Goal: Information Seeking & Learning: Learn about a topic

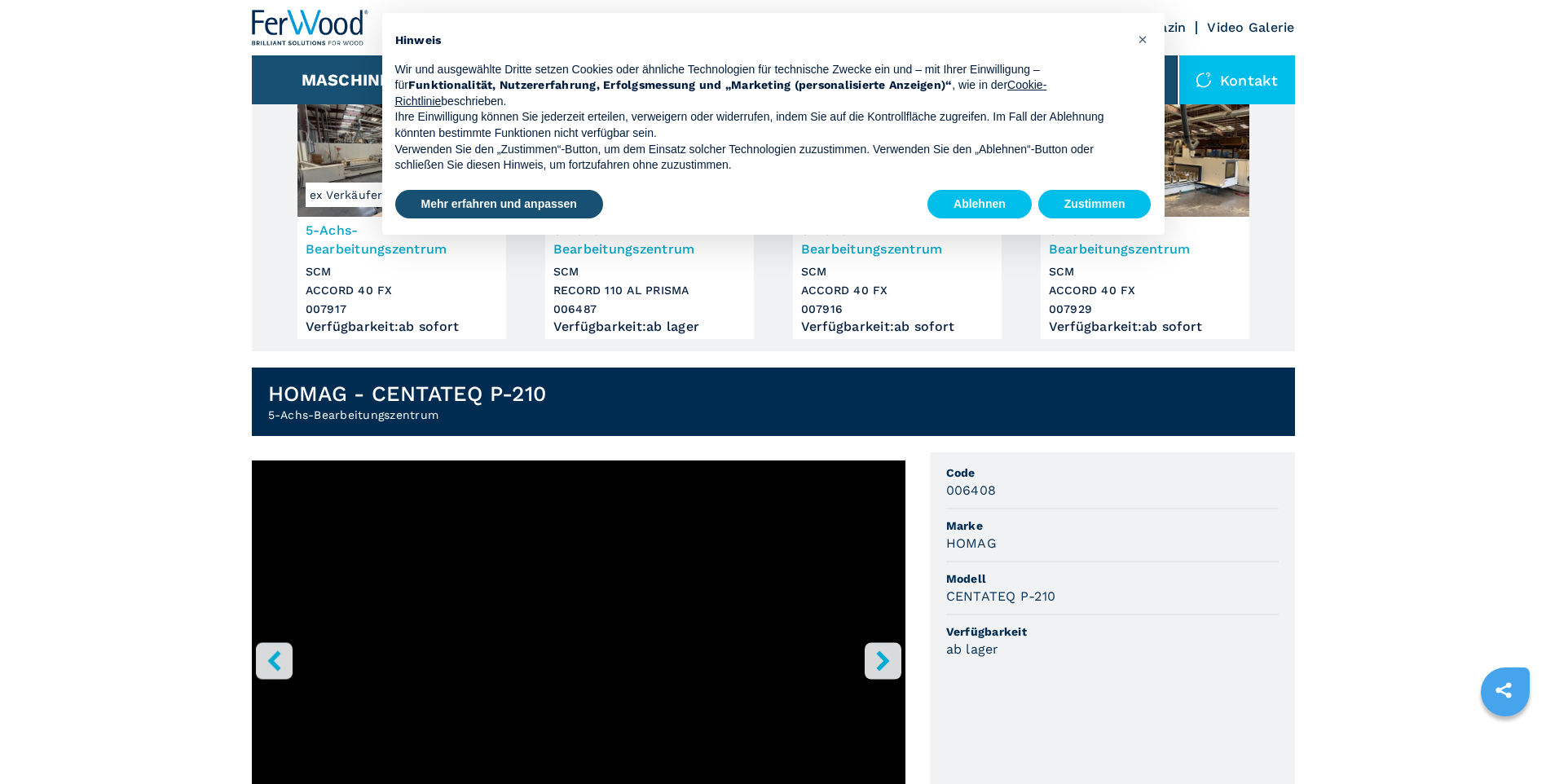
scroll to position [244, 0]
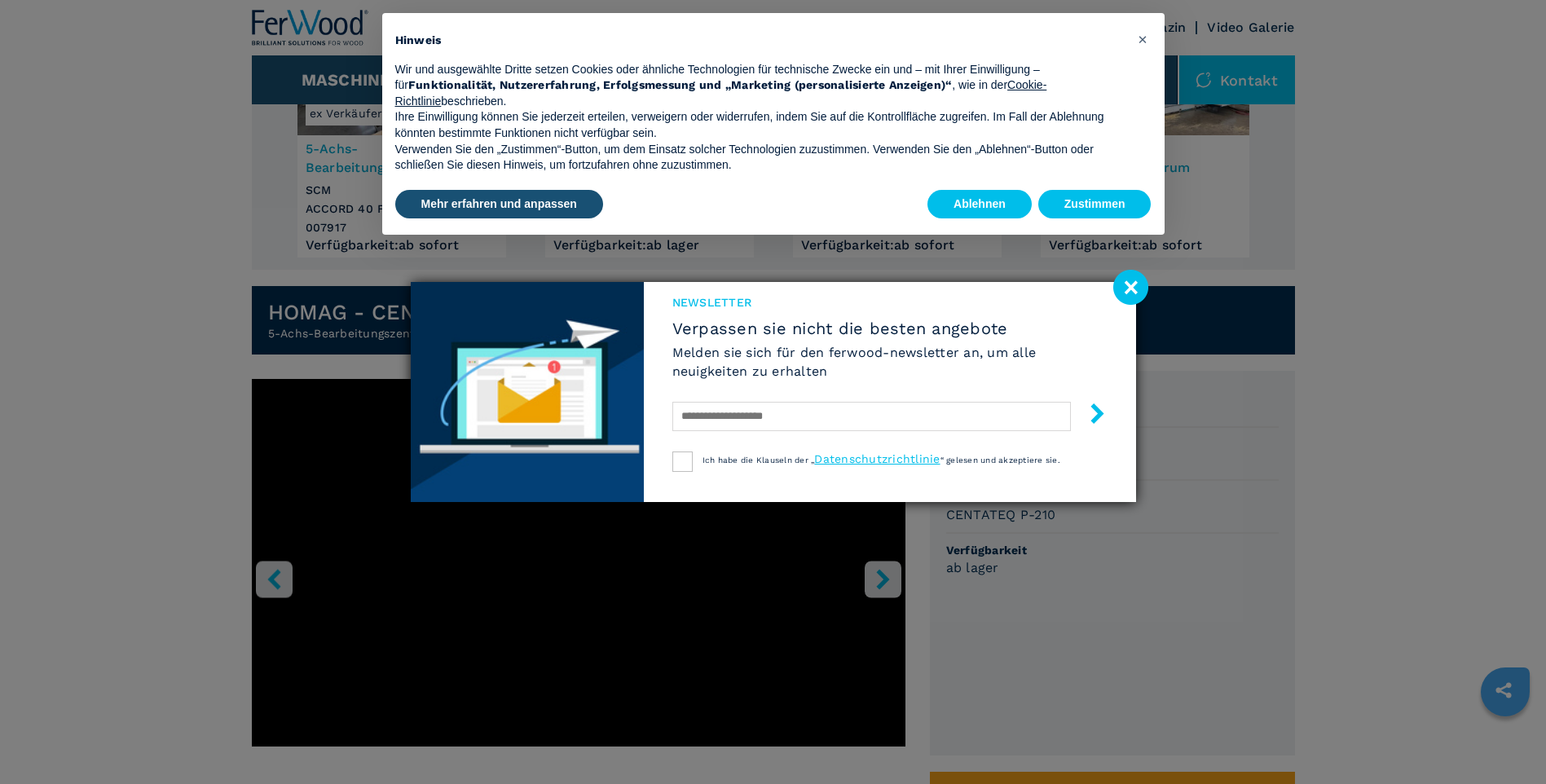
click at [1124, 291] on image at bounding box center [1130, 286] width 35 height 35
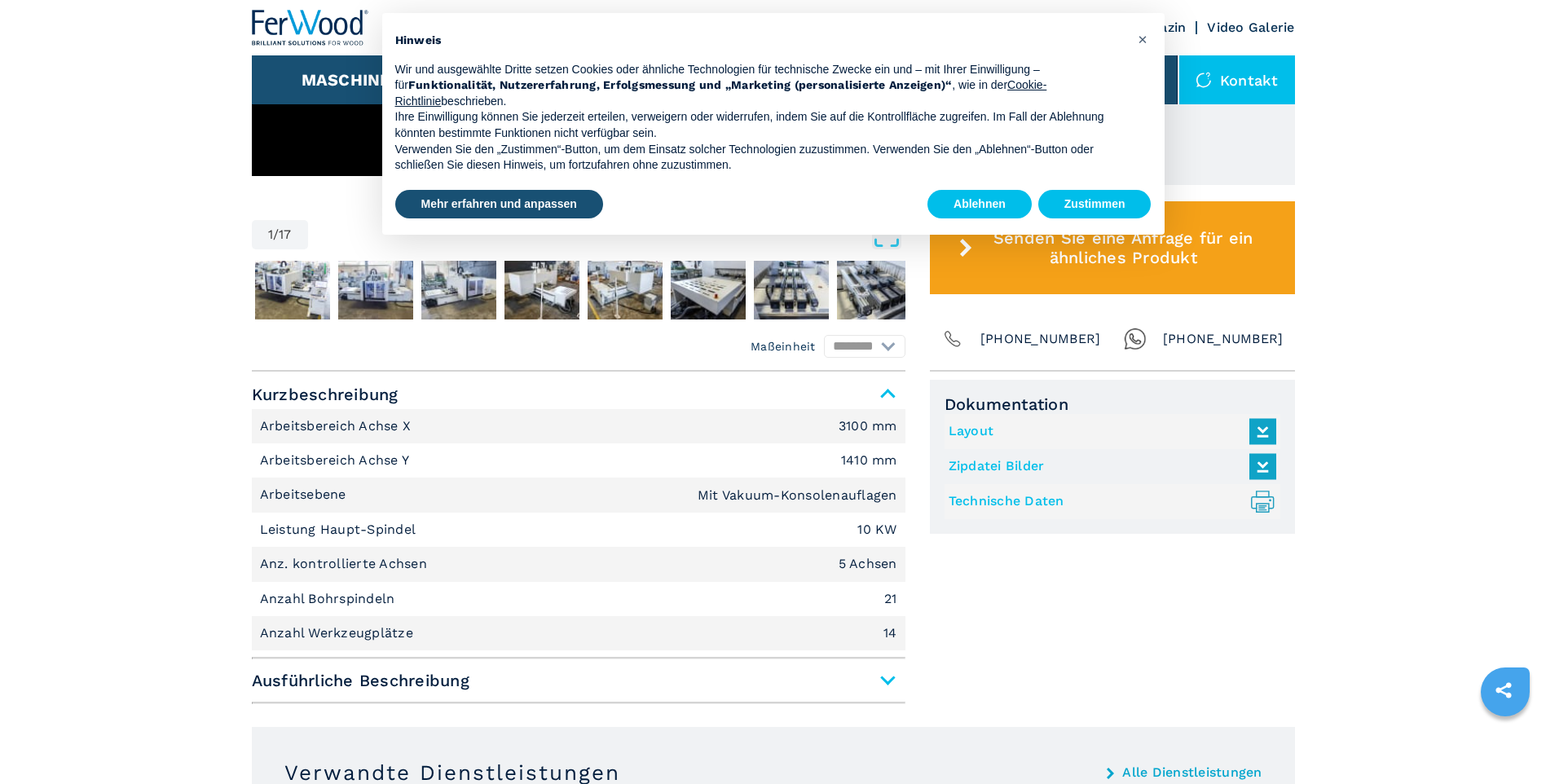
scroll to position [896, 0]
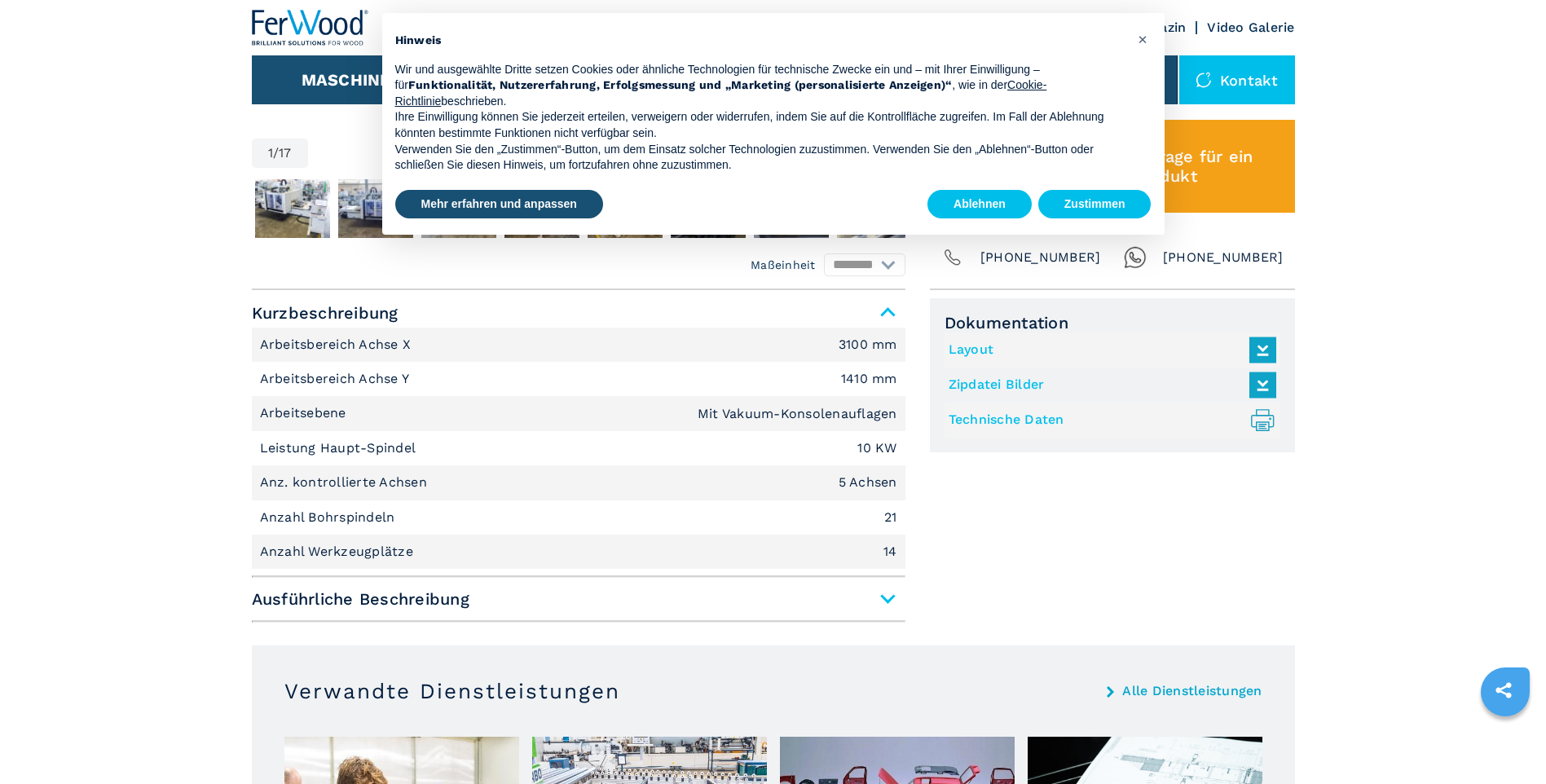
click at [885, 599] on span "Ausführliche Beschreibung" at bounding box center [578, 598] width 653 height 29
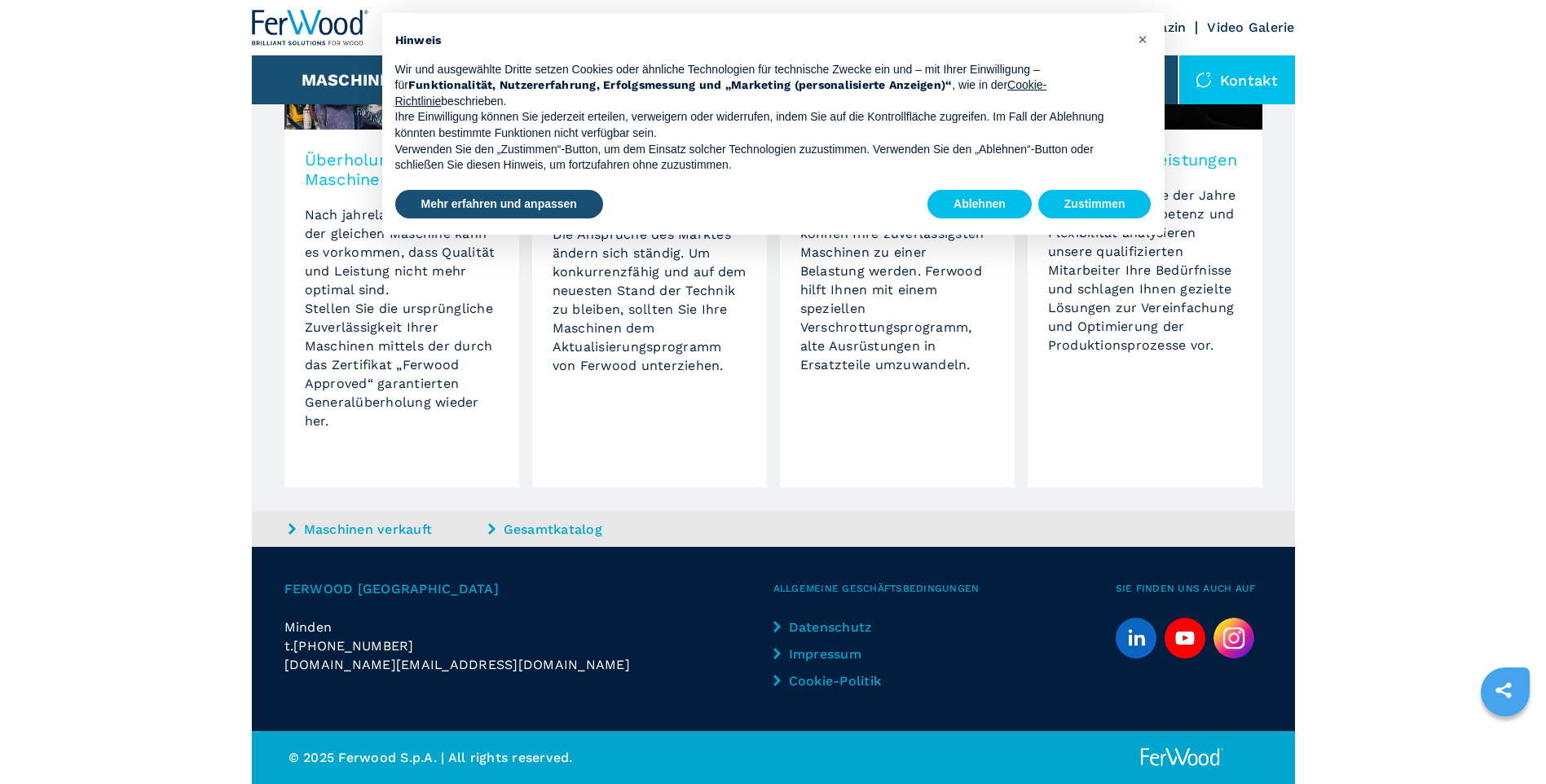
scroll to position [2875, 0]
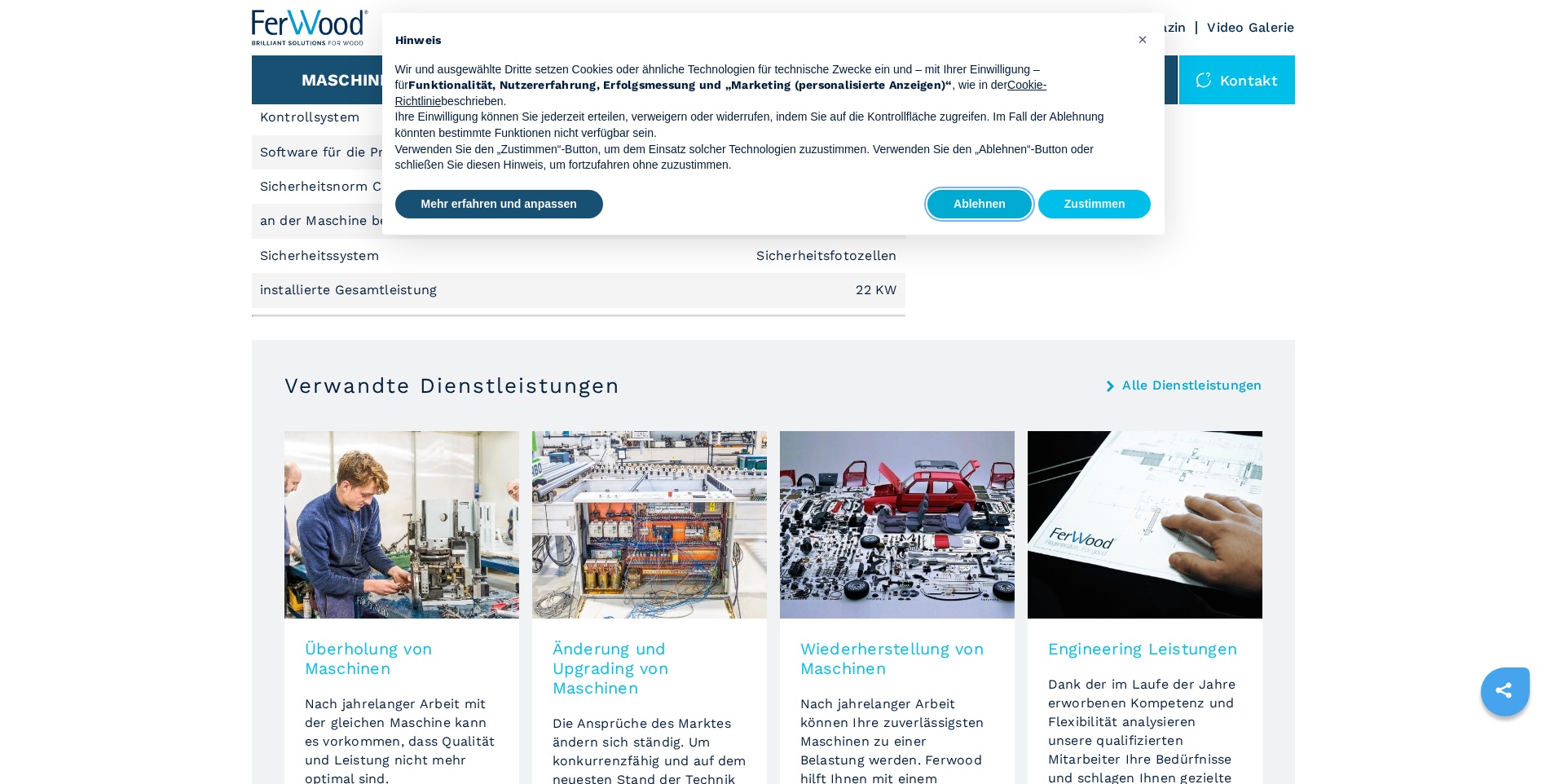
click at [983, 195] on button "Ablehnen" at bounding box center [979, 204] width 104 height 29
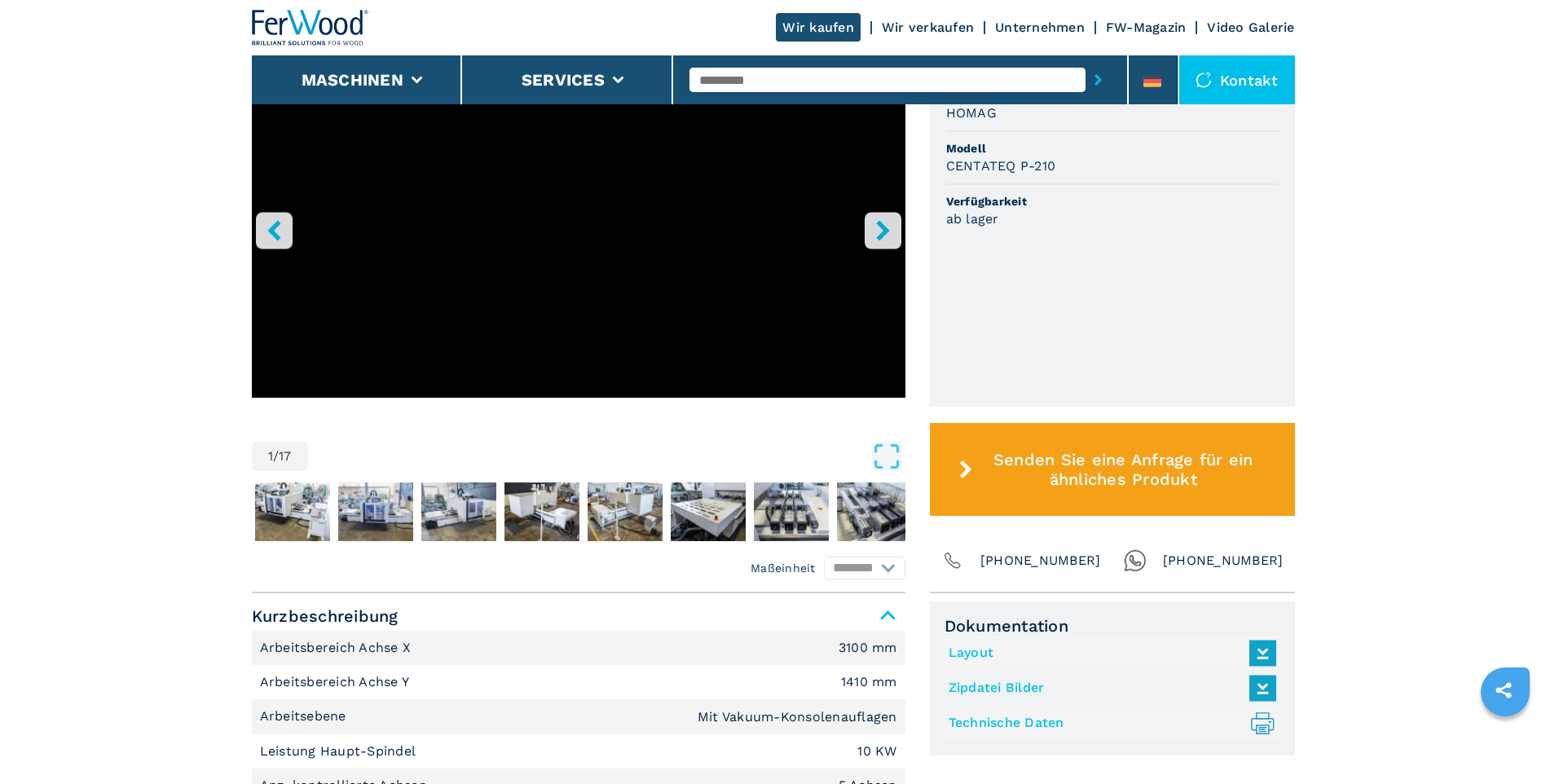
scroll to position [512, 0]
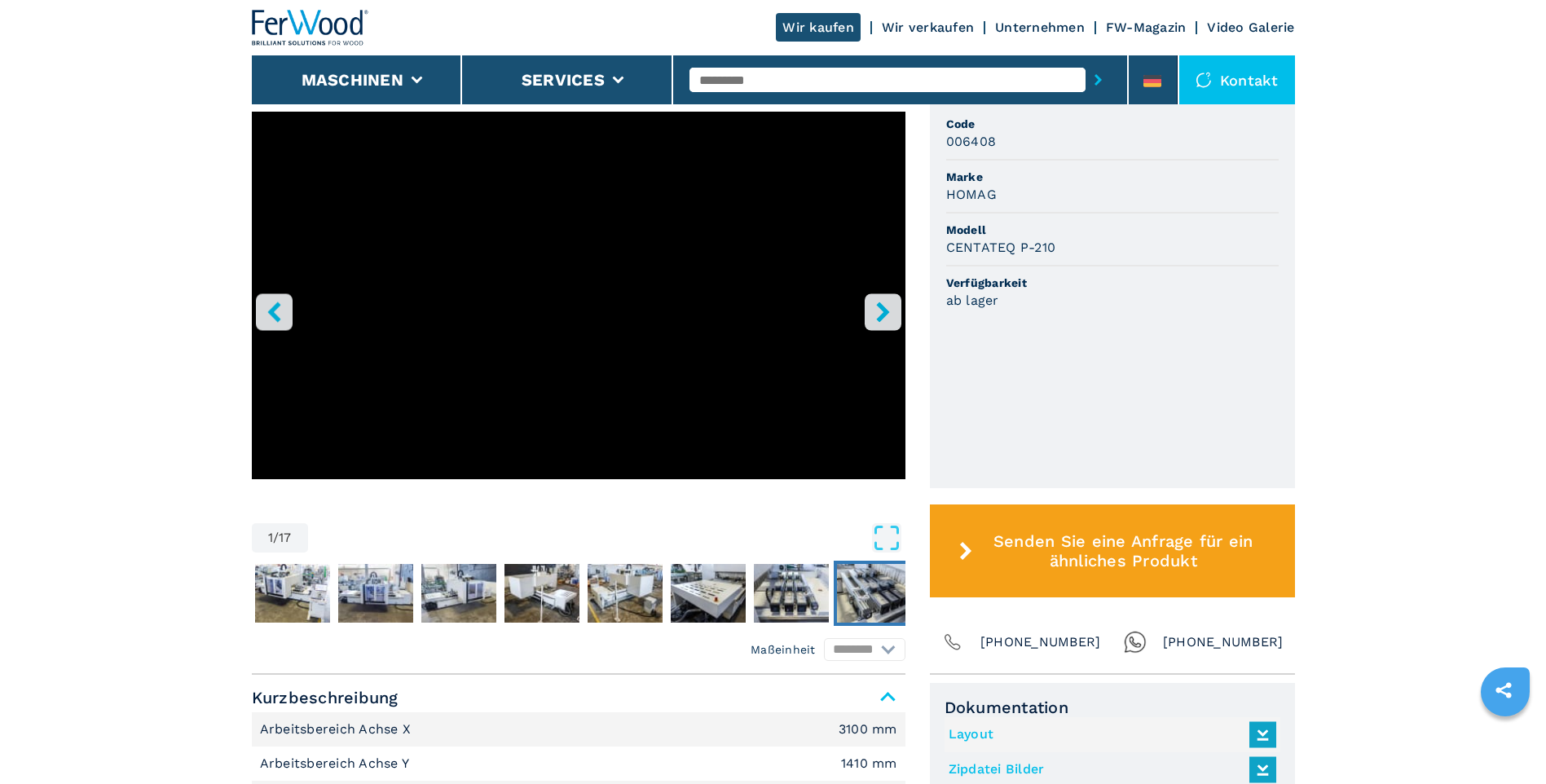
click at [894, 580] on img "Go to Slide 9" at bounding box center [874, 593] width 75 height 59
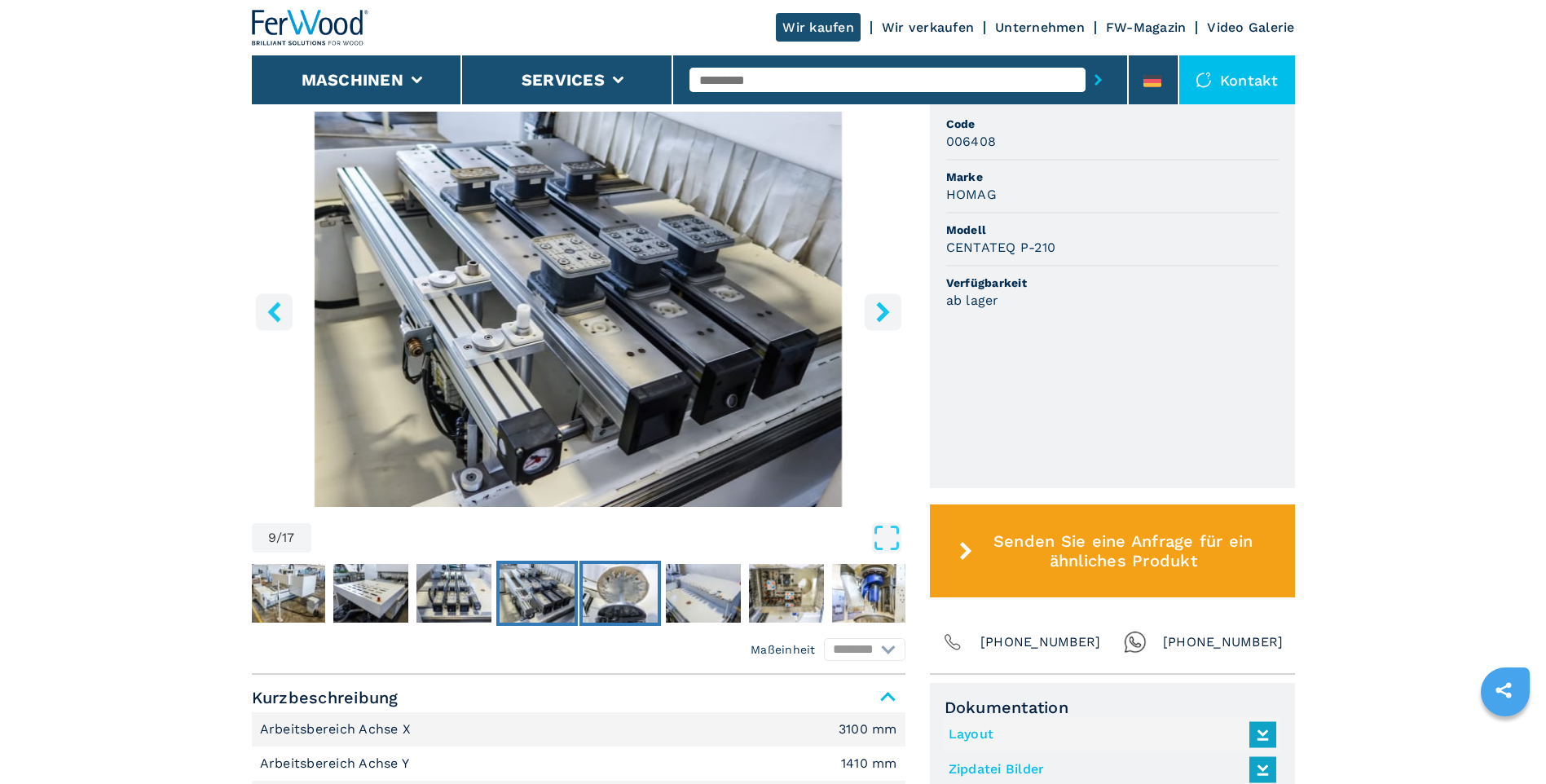
click at [621, 598] on img "Go to Slide 10" at bounding box center [620, 593] width 75 height 59
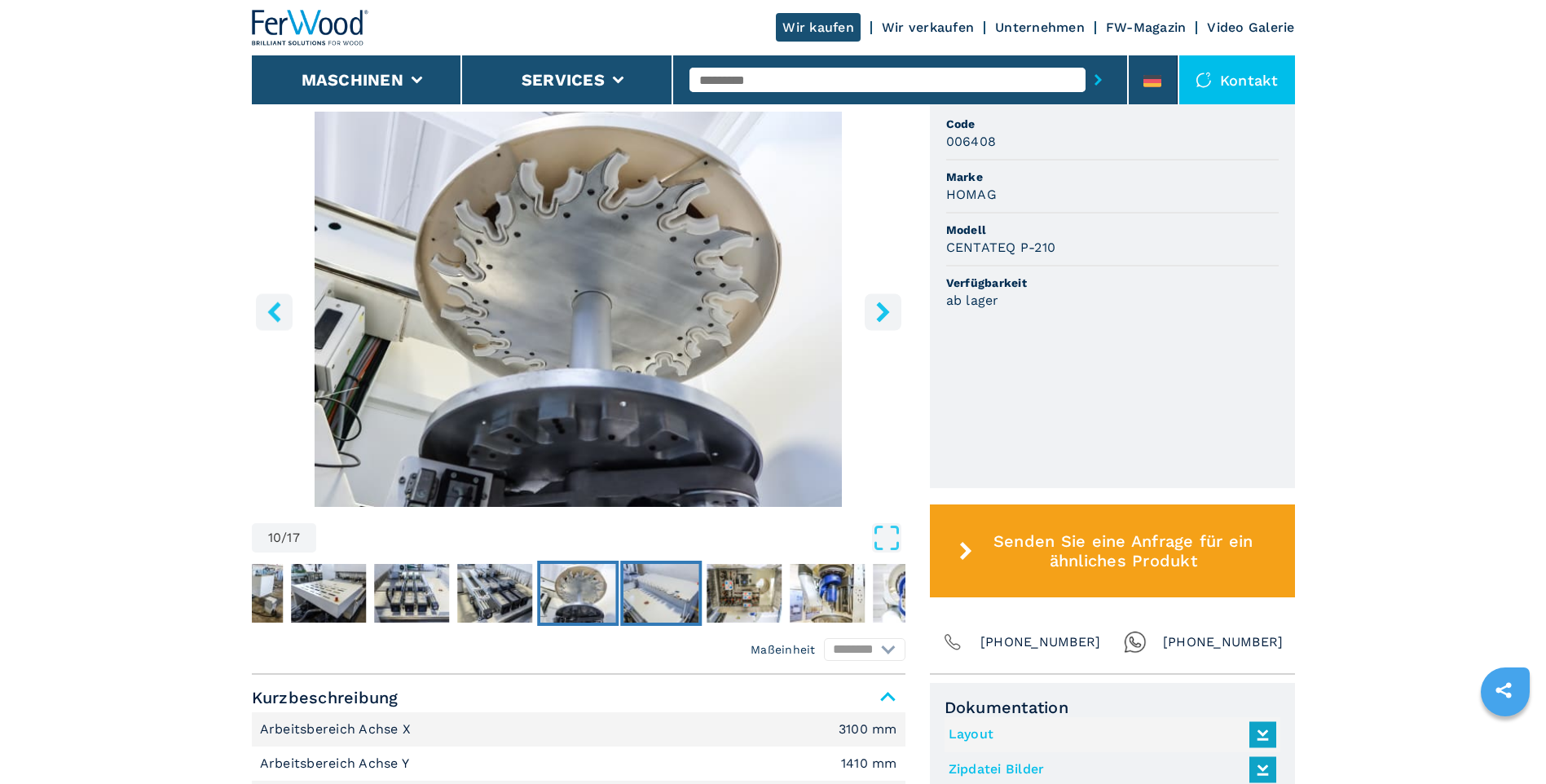
click at [686, 592] on img "Go to Slide 11" at bounding box center [661, 593] width 75 height 59
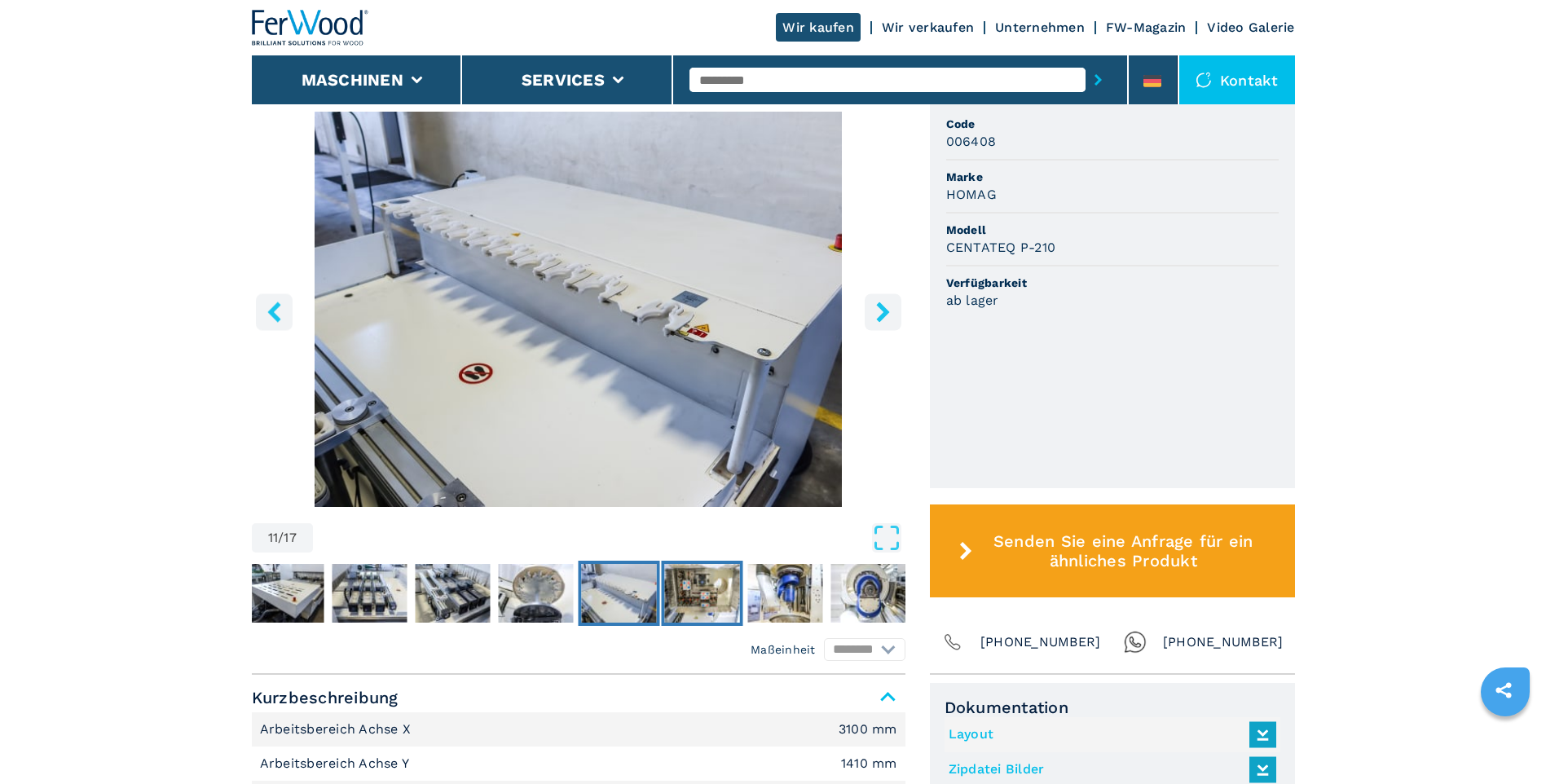
click at [686, 592] on img "Go to Slide 12" at bounding box center [701, 593] width 75 height 59
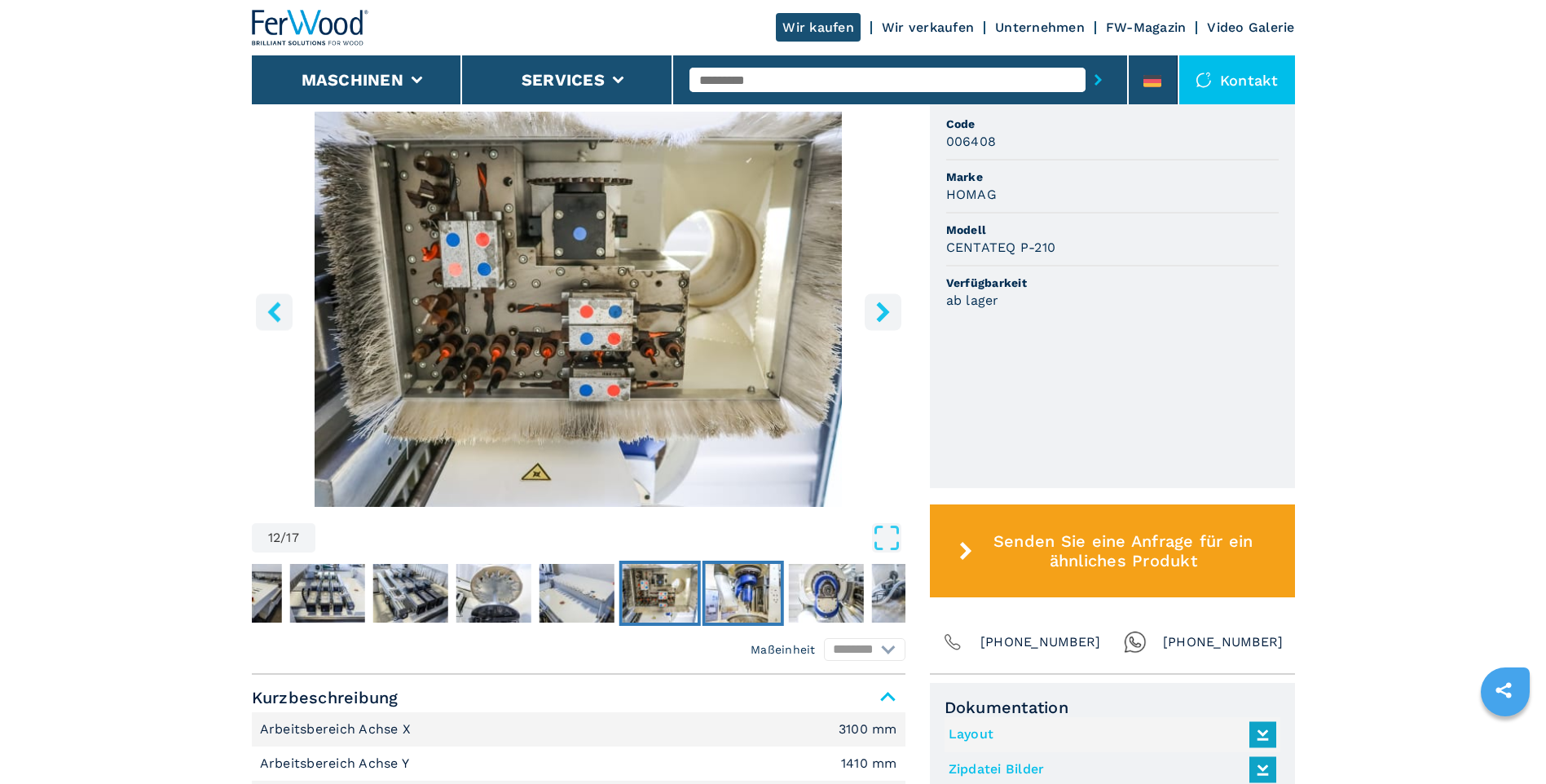
click at [717, 594] on img "Go to Slide 13" at bounding box center [742, 593] width 75 height 59
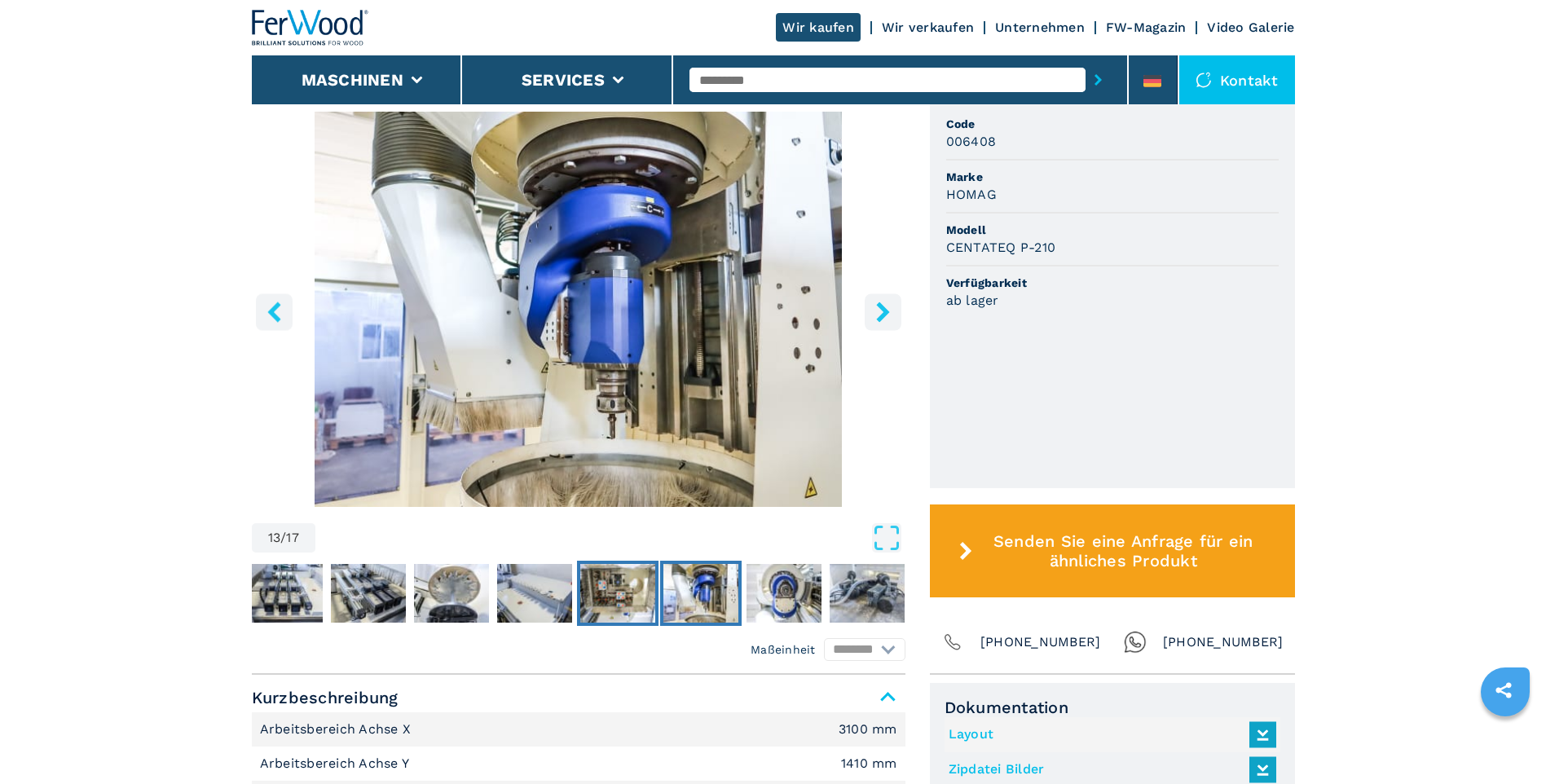
click at [595, 606] on img "Go to Slide 12" at bounding box center [618, 593] width 75 height 59
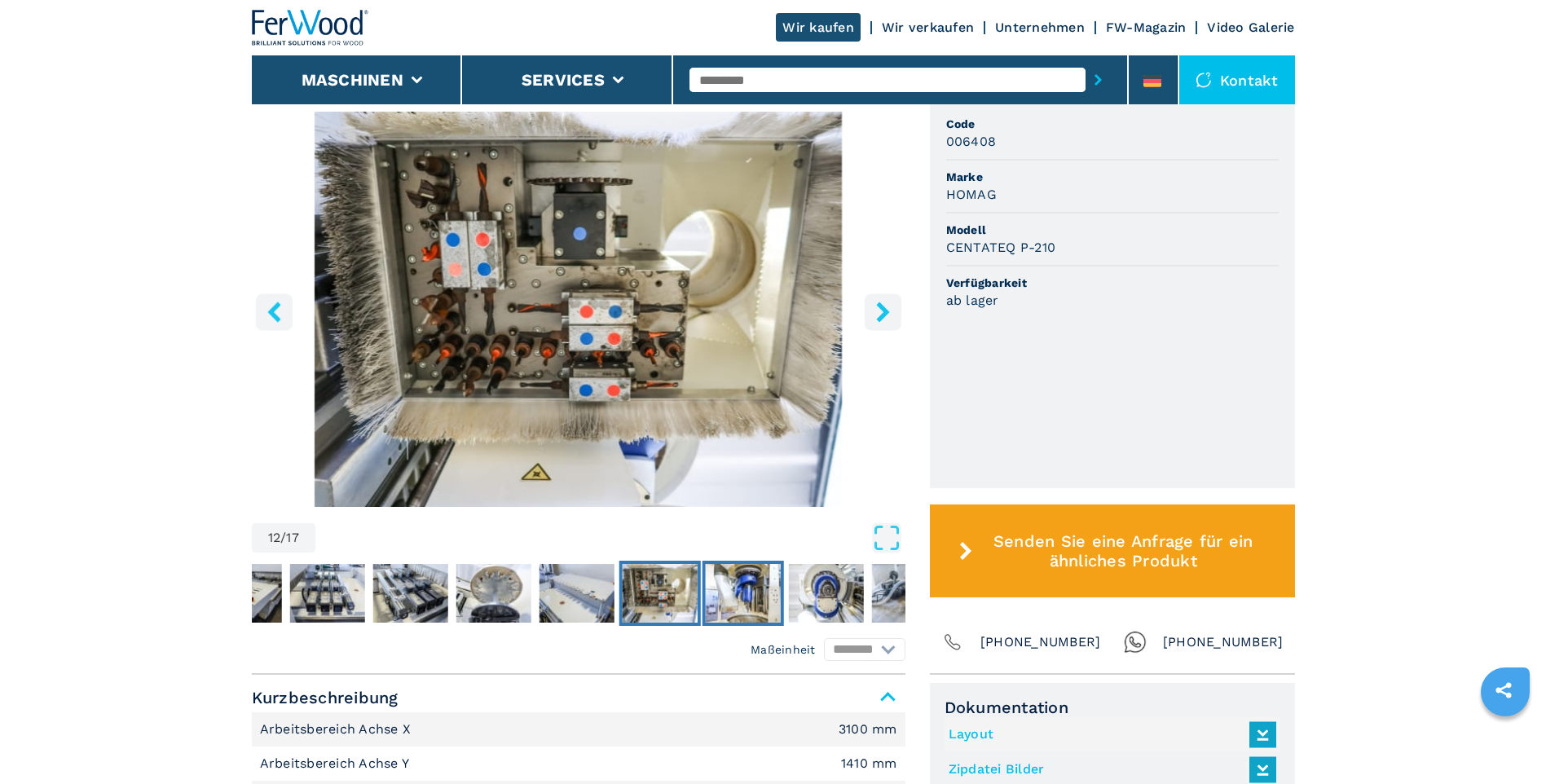
click at [754, 602] on img "Go to Slide 13" at bounding box center [742, 593] width 75 height 59
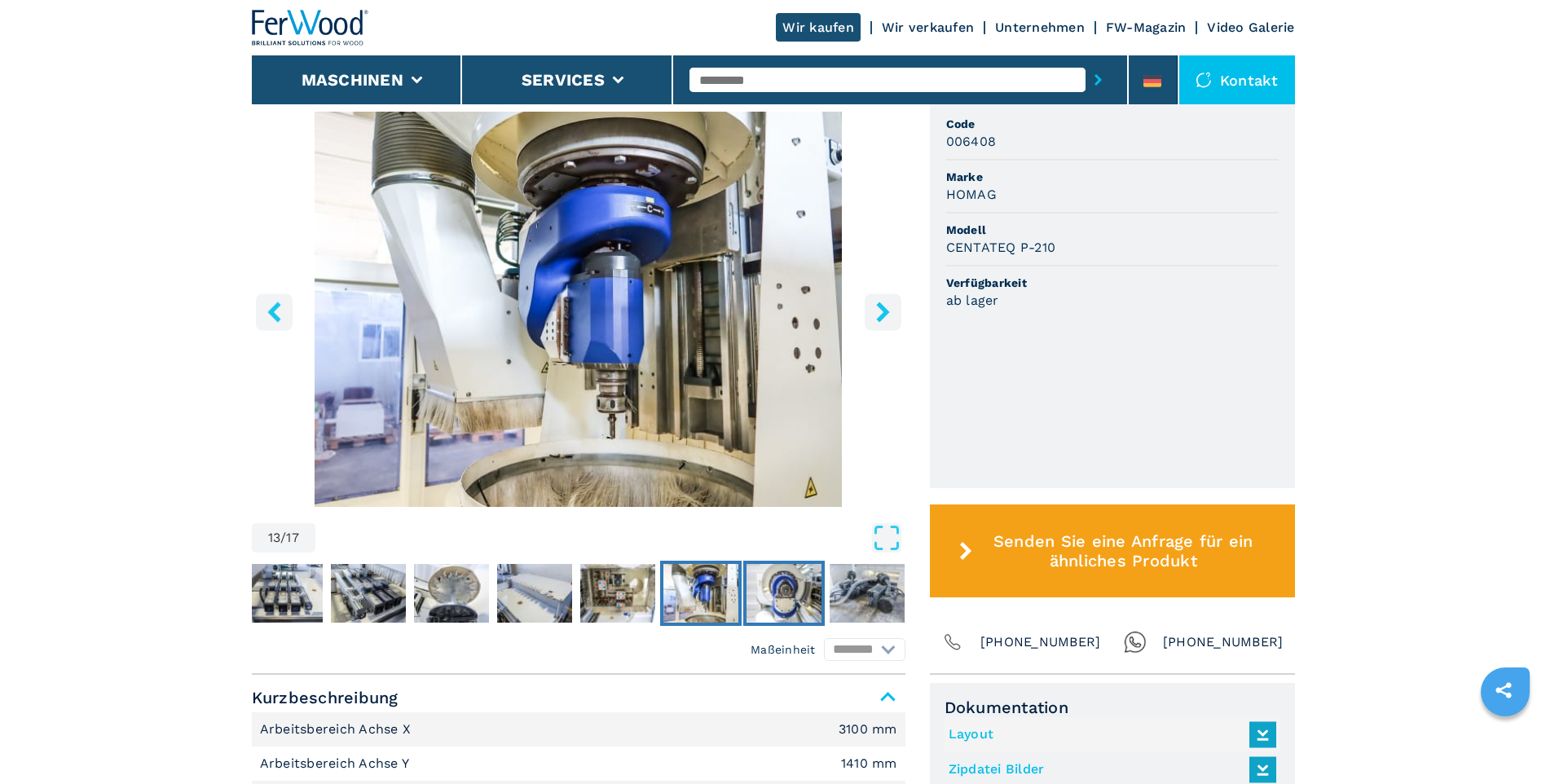
click at [800, 602] on img "Go to Slide 14" at bounding box center [784, 593] width 75 height 59
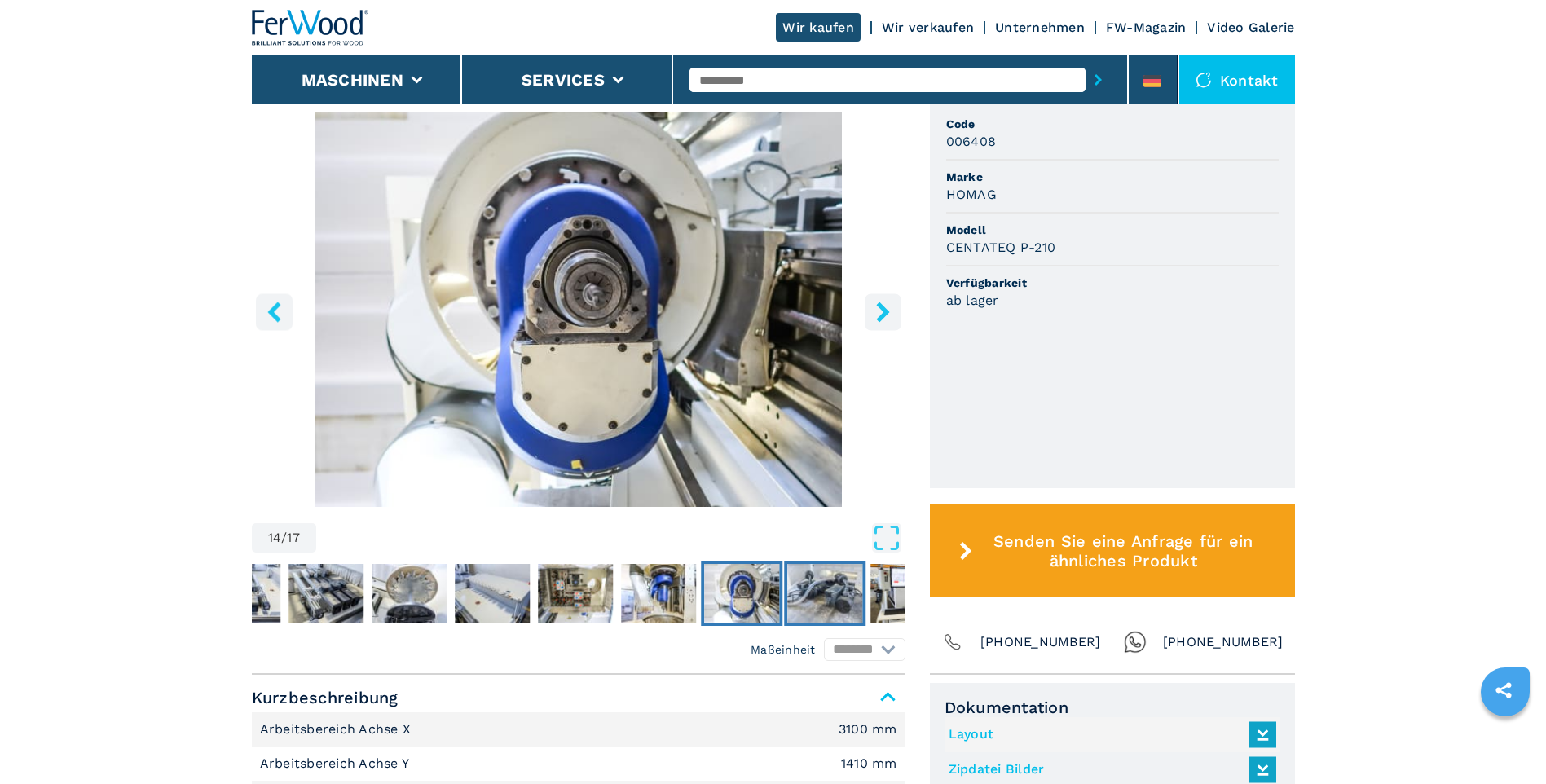
click at [800, 602] on img "Go to Slide 15" at bounding box center [825, 593] width 75 height 59
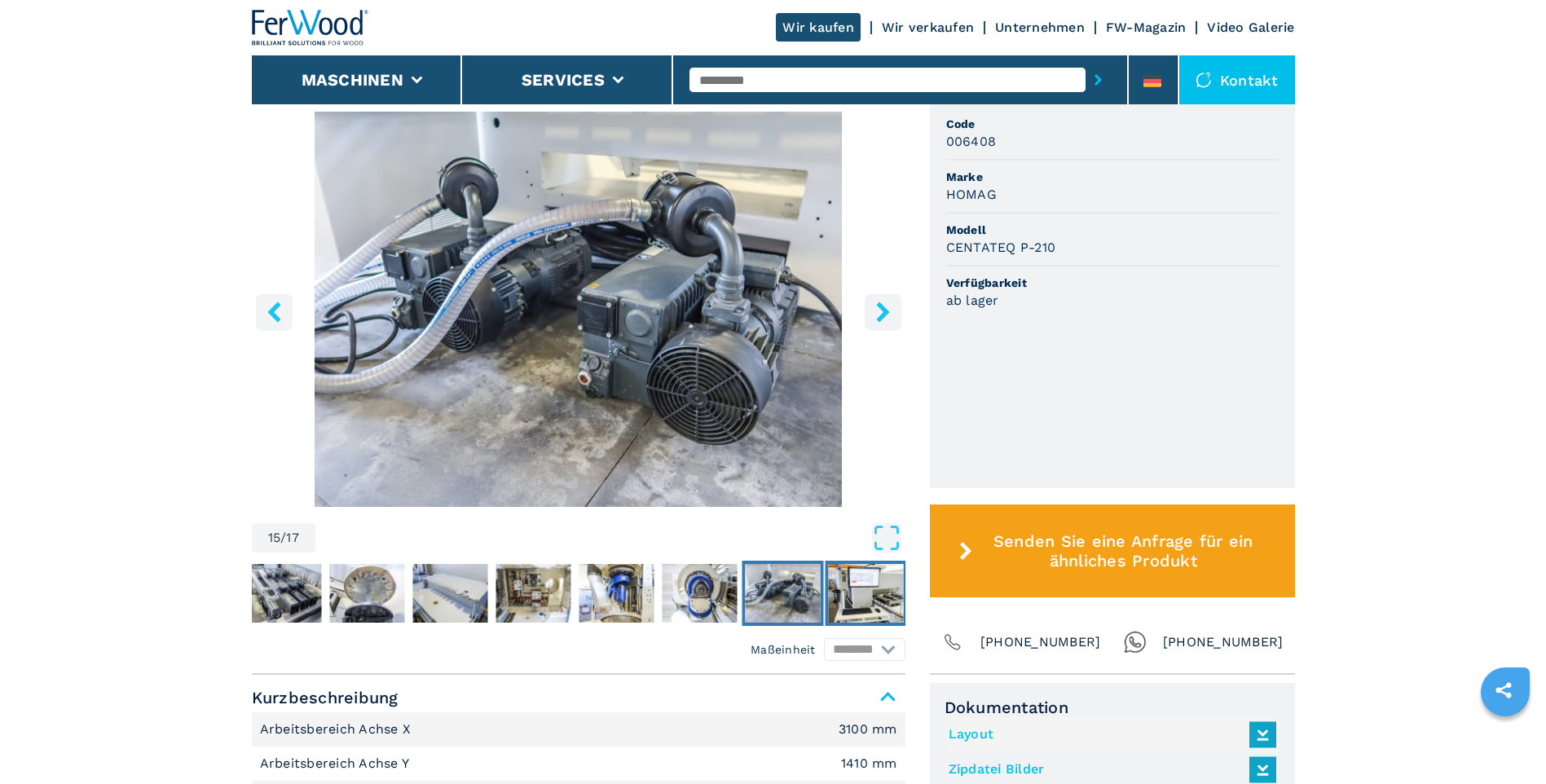
click at [861, 595] on img "Go to Slide 16" at bounding box center [865, 593] width 75 height 59
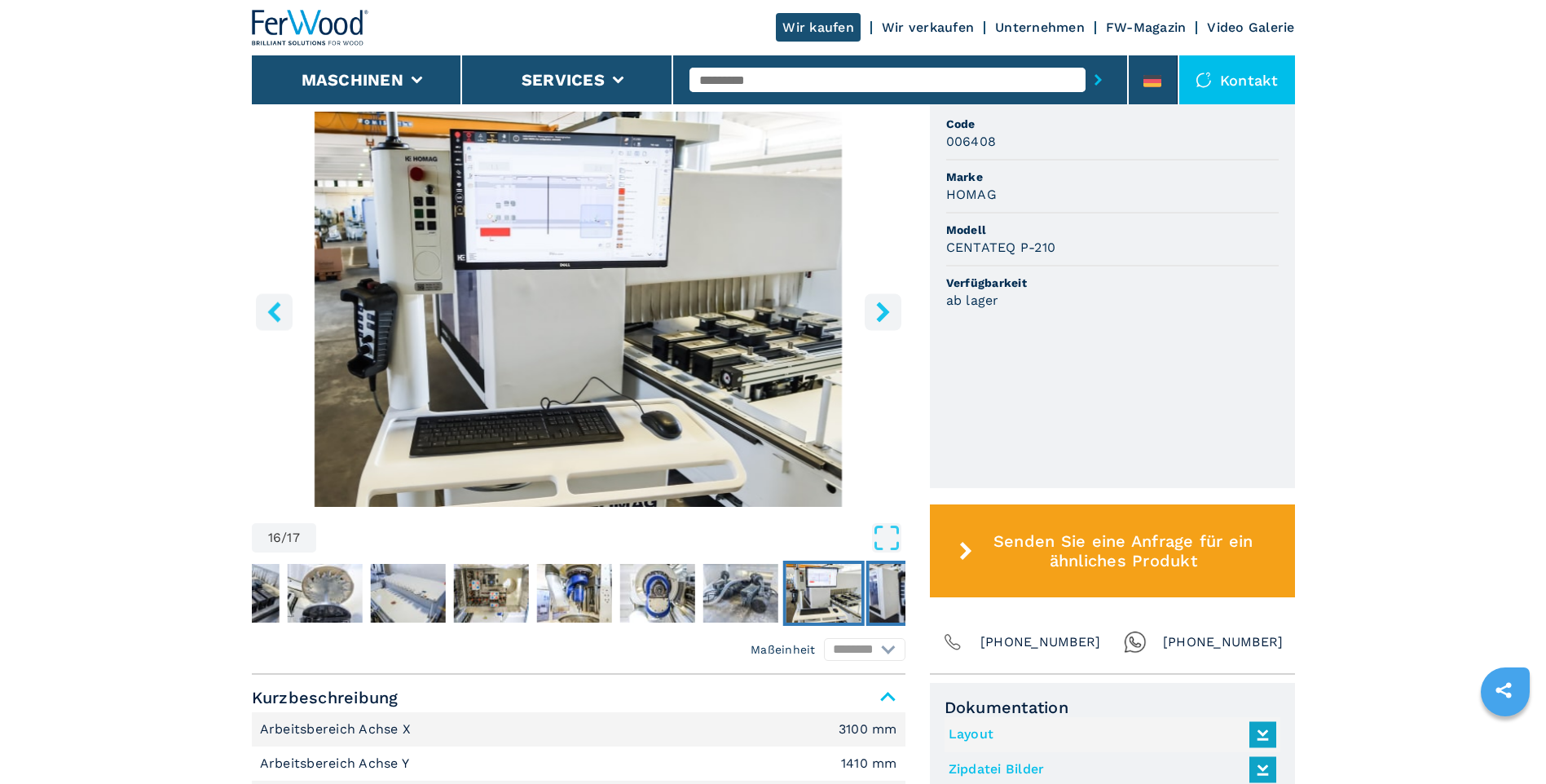
click at [895, 595] on img "Go to Slide 17" at bounding box center [906, 593] width 75 height 59
